Goal: Navigation & Orientation: Find specific page/section

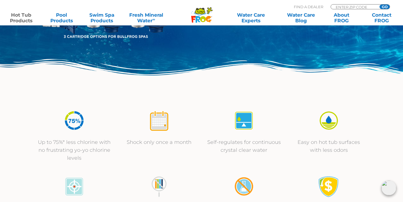
scroll to position [198, 0]
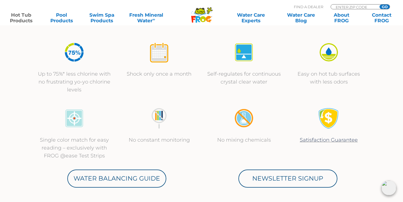
click at [160, 117] on img at bounding box center [158, 118] width 21 height 21
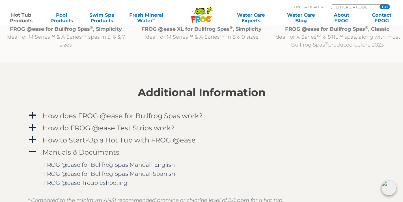
scroll to position [707, 0]
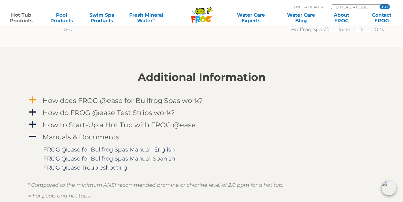
click at [34, 100] on span "a" at bounding box center [32, 100] width 8 height 8
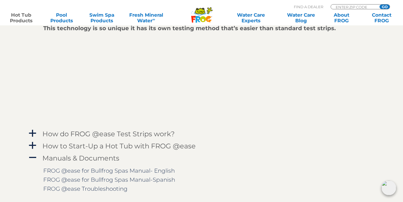
scroll to position [848, 0]
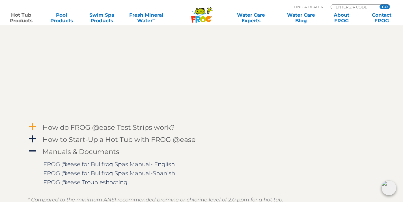
click at [78, 128] on h4 "How do FROG @ease Test Strips work?" at bounding box center [108, 128] width 132 height 8
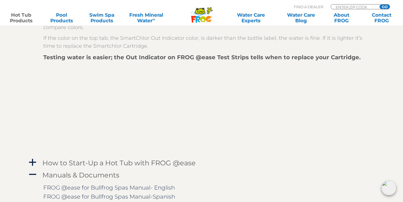
scroll to position [990, 0]
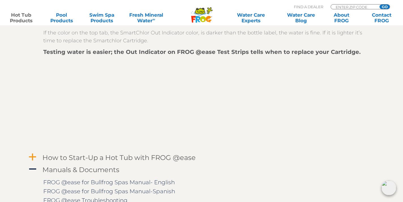
click at [36, 157] on span "a" at bounding box center [32, 157] width 8 height 8
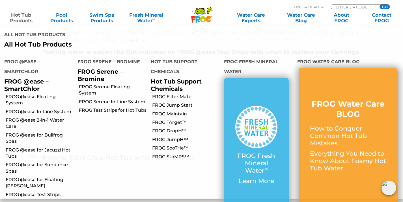
click at [21, 16] on link "Hot Tub Products" at bounding box center [21, 17] width 31 height 11
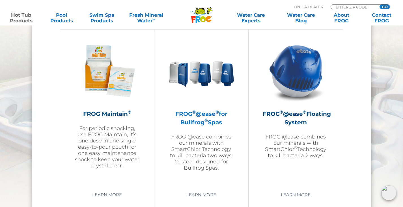
scroll to position [622, 0]
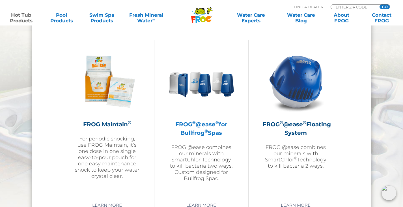
click at [189, 133] on h2 "FROG ® @ease ® for Bullfrog ® Spas" at bounding box center [202, 128] width 66 height 17
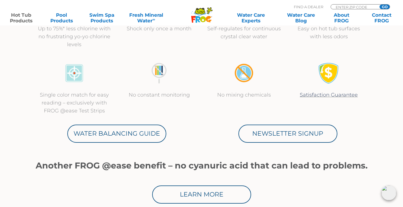
scroll to position [198, 0]
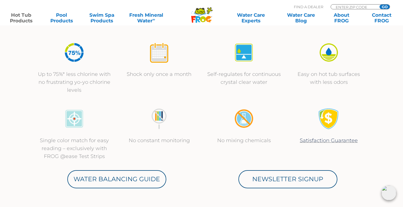
click at [162, 57] on img at bounding box center [158, 52] width 21 height 21
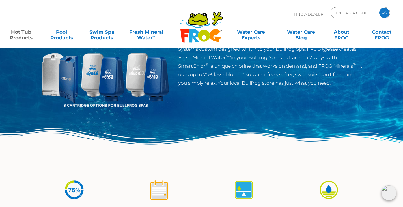
scroll to position [0, 0]
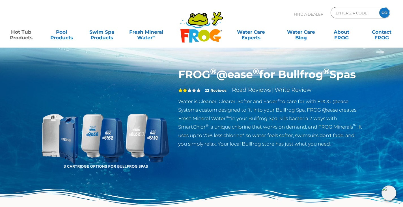
click at [101, 150] on img at bounding box center [105, 133] width 130 height 130
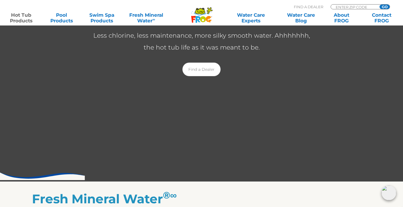
scroll to position [113, 0]
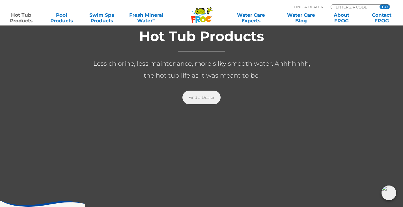
click at [203, 102] on link "Find a Dealer" at bounding box center [201, 97] width 38 height 14
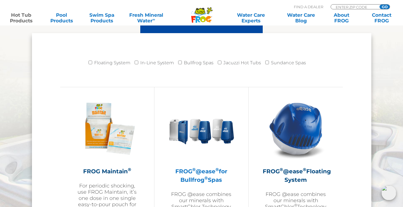
scroll to position [566, 0]
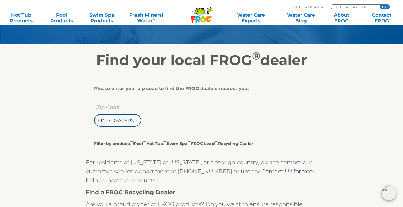
scroll to position [85, 0]
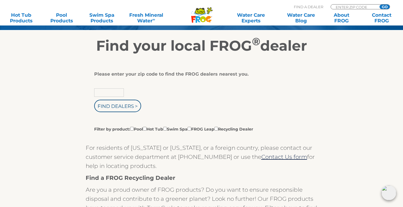
click at [116, 95] on input "text" at bounding box center [109, 92] width 30 height 8
type input "83001"
click at [117, 104] on input "Find Dealers >" at bounding box center [117, 106] width 47 height 12
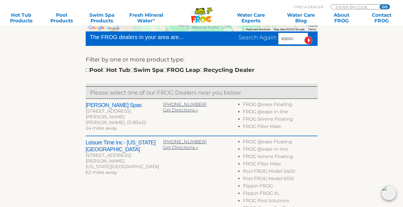
scroll to position [170, 0]
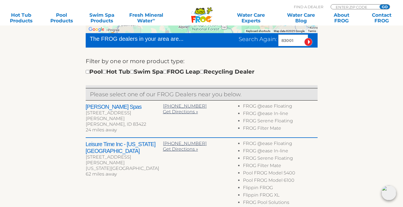
click at [111, 107] on h2 "[PERSON_NAME] Spas" at bounding box center [124, 106] width 77 height 7
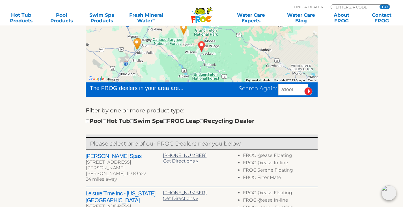
scroll to position [0, 0]
